Goal: Find specific page/section: Find specific page/section

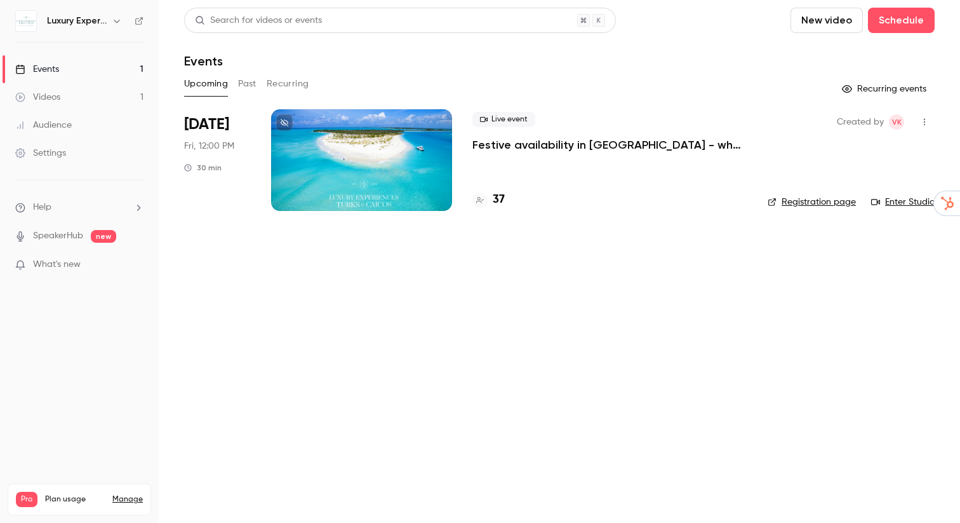
click at [390, 171] on div at bounding box center [361, 160] width 181 height 102
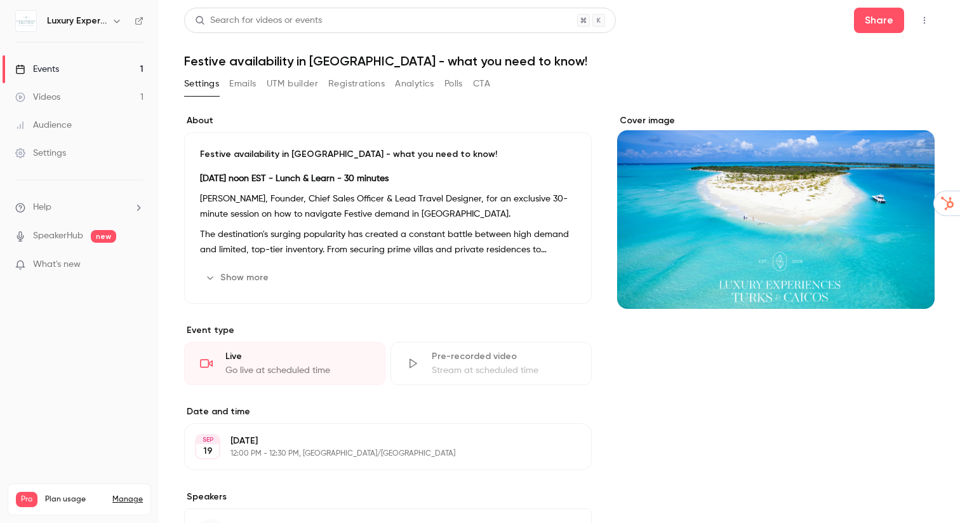
click at [926, 18] on icon "button" at bounding box center [924, 20] width 10 height 9
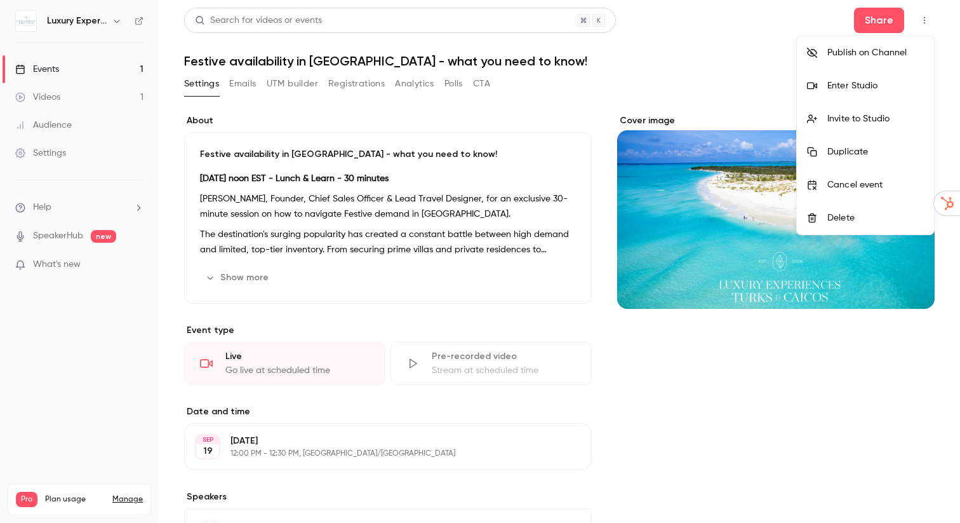
click at [860, 88] on div "Enter Studio" at bounding box center [875, 85] width 97 height 13
